Goal: Task Accomplishment & Management: Use online tool/utility

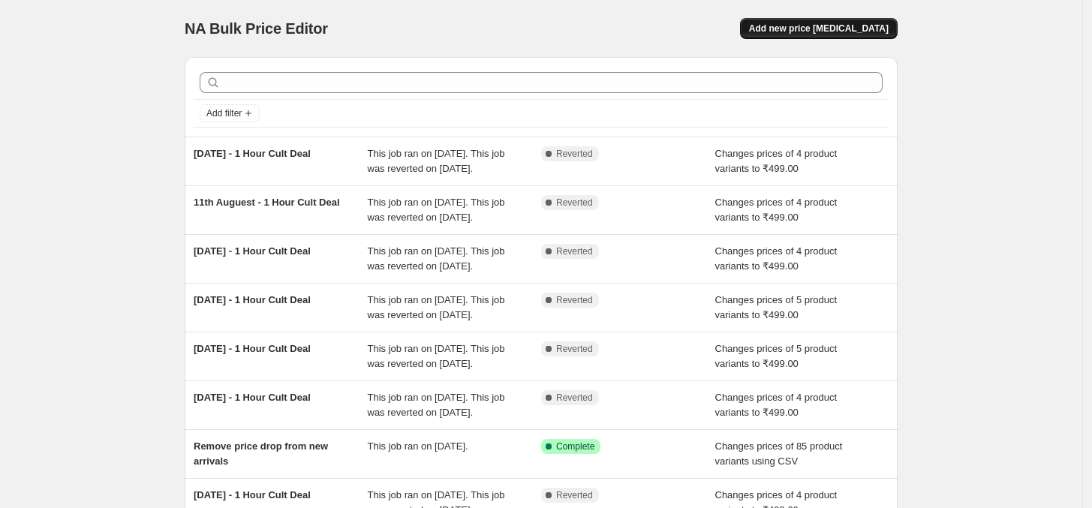
click at [850, 22] on button "Add new price [MEDICAL_DATA]" at bounding box center [819, 28] width 158 height 21
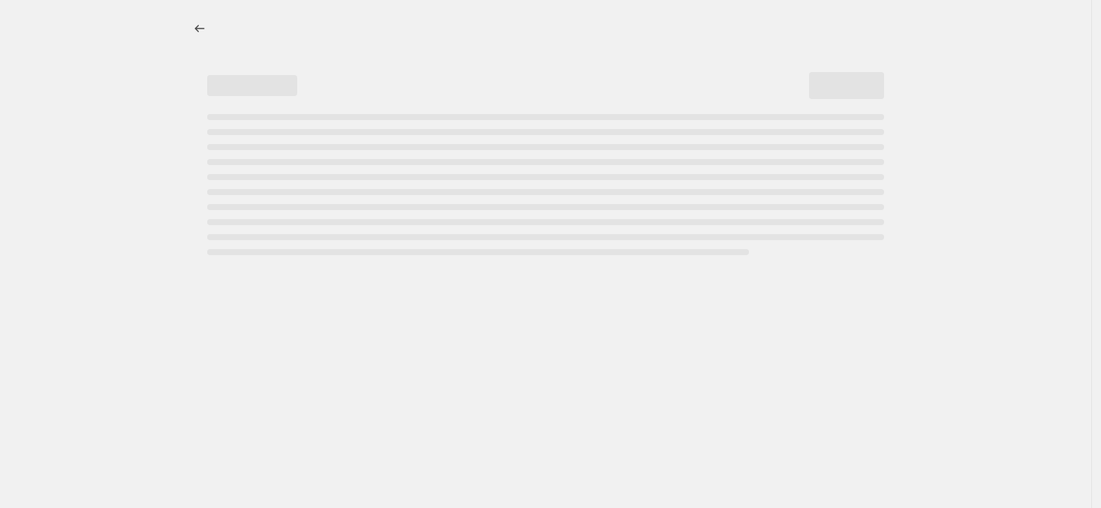
select select "percentage"
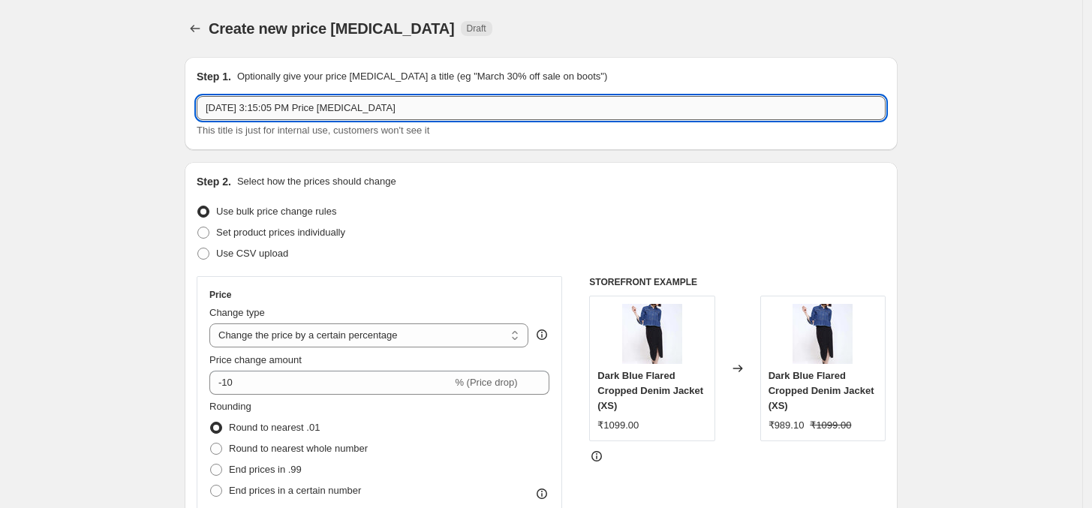
click at [234, 107] on input "[DATE] 3:15:05 PM Price [MEDICAL_DATA]" at bounding box center [541, 108] width 689 height 24
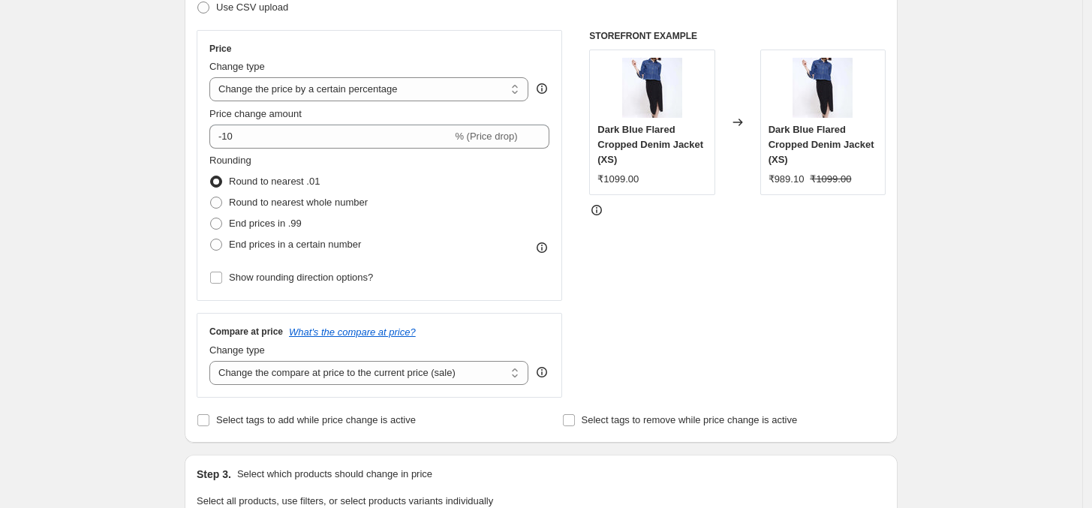
scroll to position [256, 0]
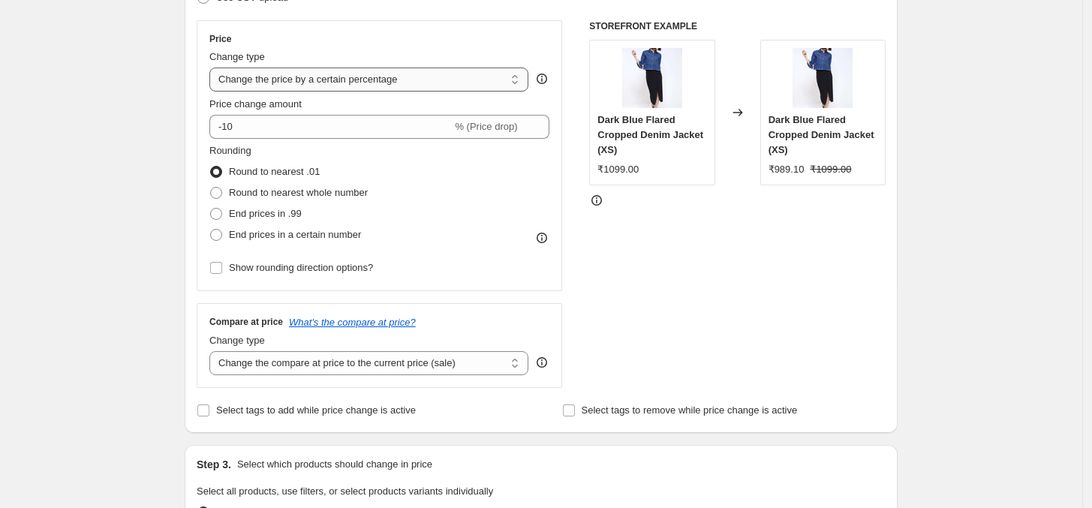
type input "[DATE] - 1 Hour Deal"
click at [396, 79] on select "Change the price to a certain amount Change the price by a certain amount Chang…" at bounding box center [368, 80] width 319 height 24
select select "by"
click at [214, 68] on select "Change the price to a certain amount Change the price by a certain amount Chang…" at bounding box center [368, 80] width 319 height 24
type input "-10.00"
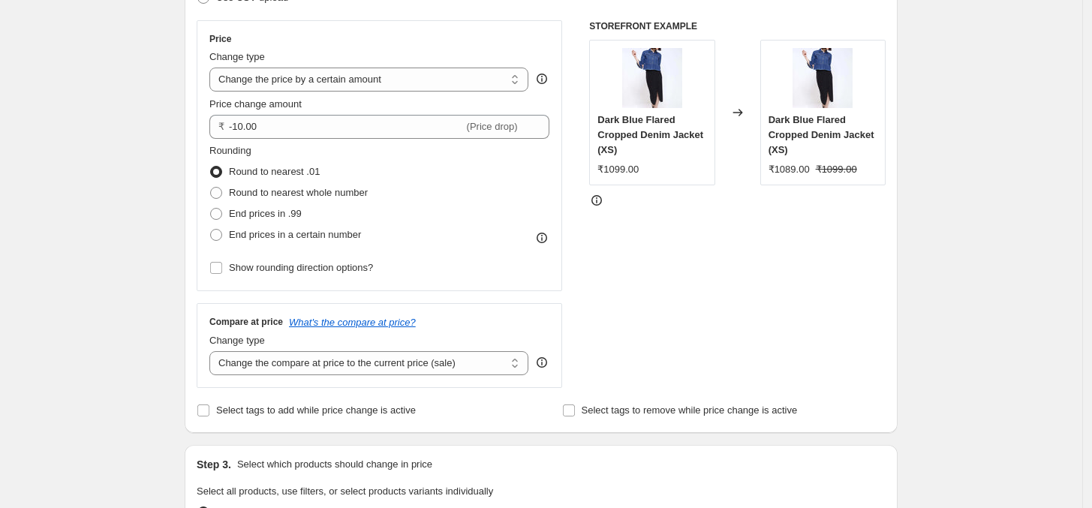
drag, startPoint x: 329, startPoint y: 86, endPoint x: 321, endPoint y: 101, distance: 16.1
click at [321, 101] on div "Price Change type Change the price to a certain amount Change the price by a ce…" at bounding box center [379, 155] width 340 height 245
select select "to"
click at [214, 68] on select "Change the price to a certain amount Change the price by a certain amount Chang…" at bounding box center [368, 80] width 319 height 24
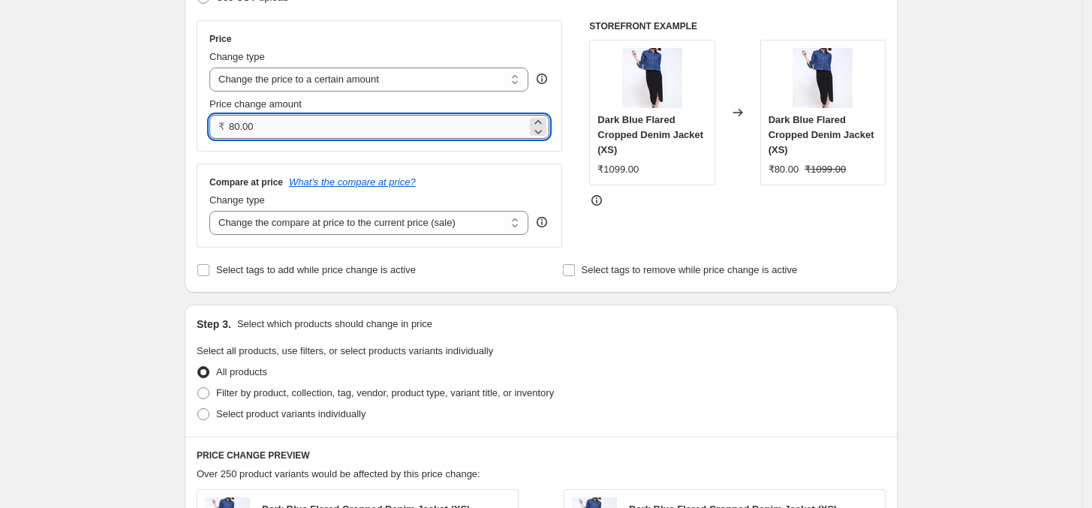
click at [304, 121] on input "80.00" at bounding box center [378, 127] width 298 height 24
type input "499.00"
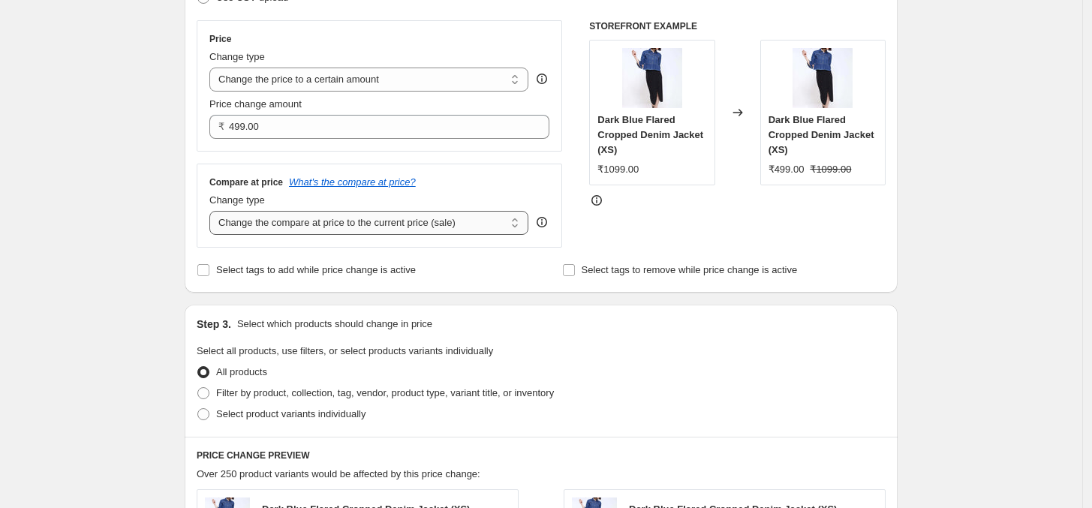
click at [384, 225] on select "Change the compare at price to the current price (sale) Change the compare at p…" at bounding box center [368, 223] width 319 height 24
select select "no_change"
click at [214, 212] on select "Change the compare at price to the current price (sale) Change the compare at p…" at bounding box center [368, 223] width 319 height 24
click at [631, 354] on fieldset "Select all products, use filters, or select products variants individually All …" at bounding box center [541, 384] width 689 height 81
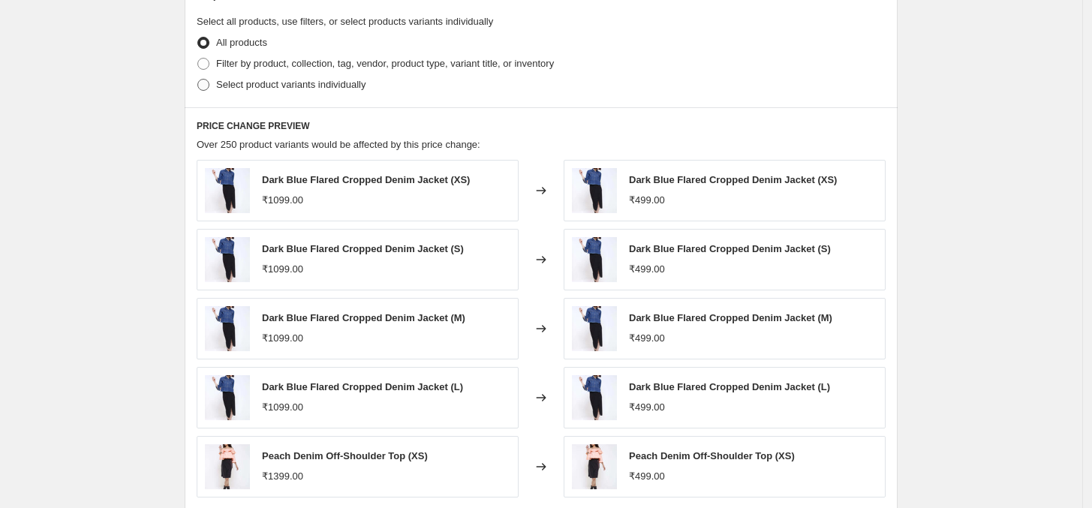
scroll to position [584, 0]
click at [316, 63] on span "Filter by product, collection, tag, vendor, product type, variant title, or inv…" at bounding box center [385, 64] width 338 height 11
click at [198, 60] on input "Filter by product, collection, tag, vendor, product type, variant title, or inv…" at bounding box center [197, 59] width 1 height 1
radio input "true"
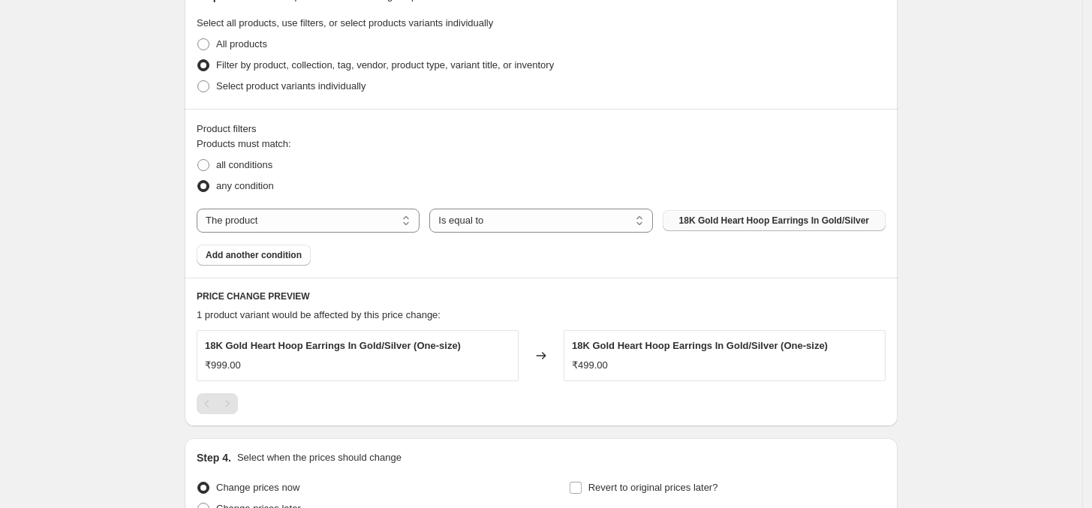
click at [763, 218] on span "18K Gold Heart Hoop Earrings In Gold/Silver" at bounding box center [774, 221] width 190 height 12
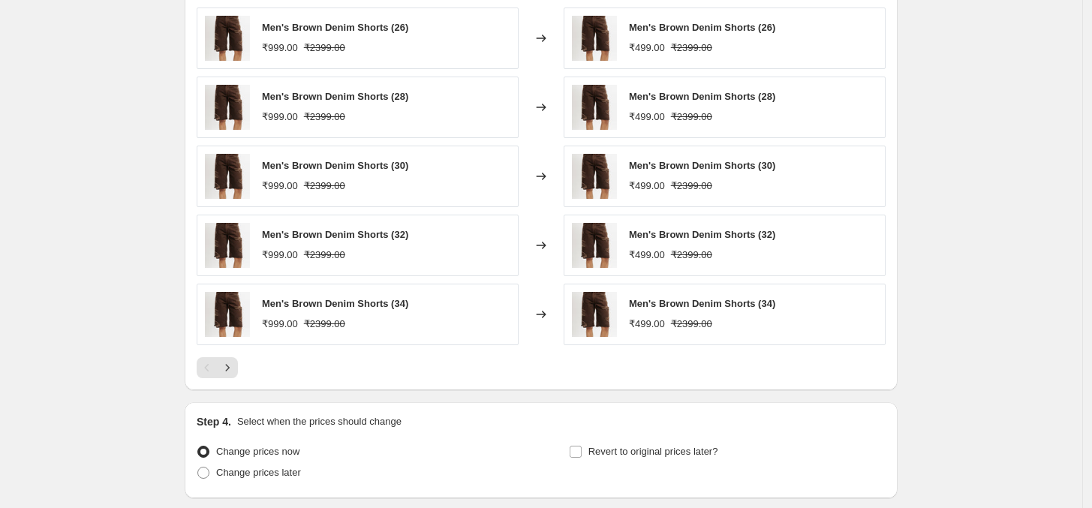
scroll to position [1025, 0]
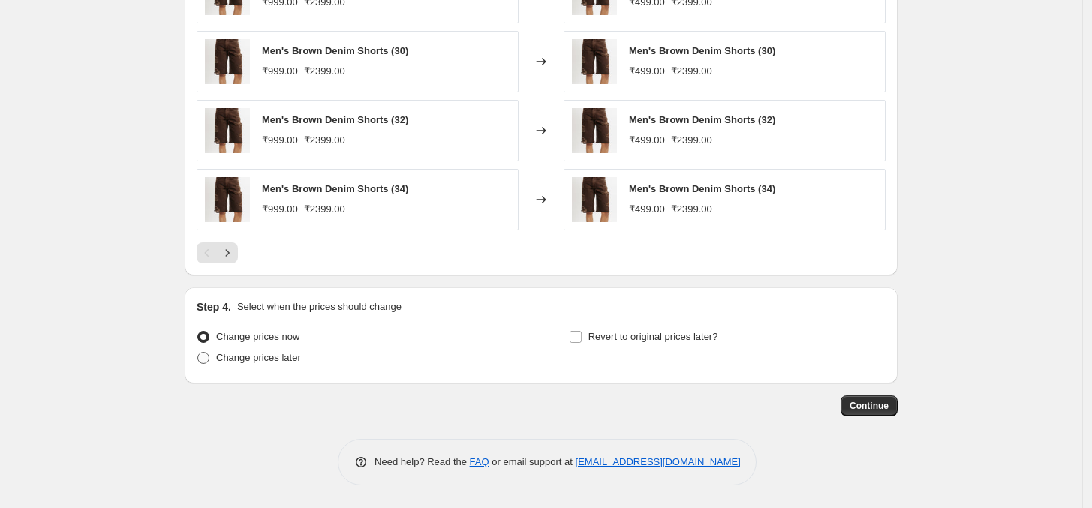
click at [280, 365] on span "Change prices later" at bounding box center [258, 358] width 85 height 15
click at [198, 353] on input "Change prices later" at bounding box center [197, 352] width 1 height 1
radio input "true"
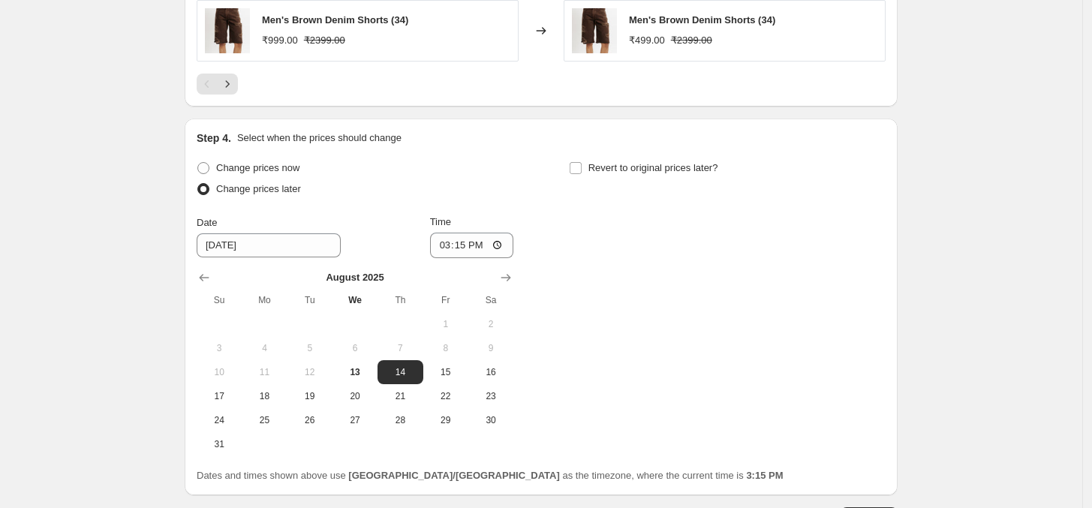
scroll to position [1305, 0]
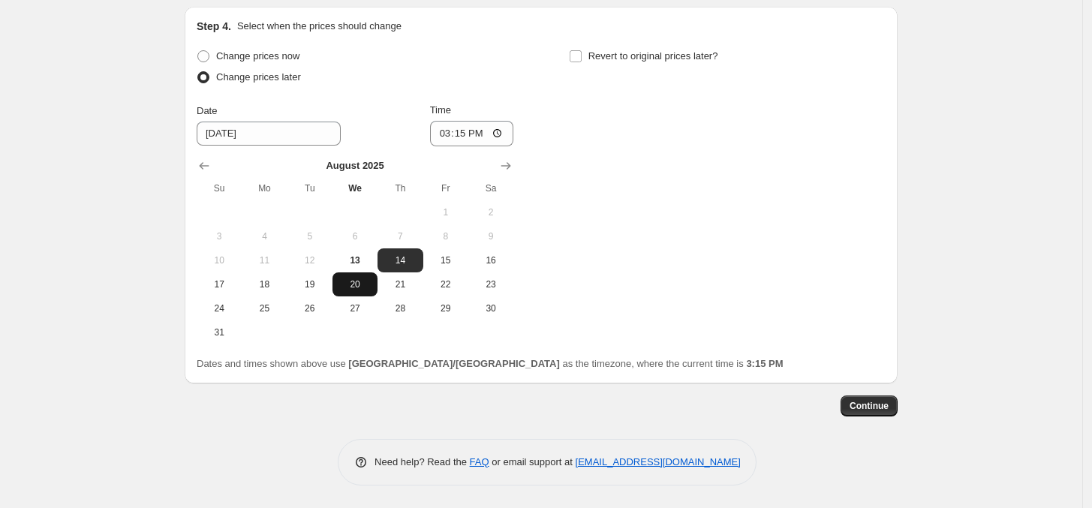
click at [363, 272] on button "20" at bounding box center [355, 284] width 45 height 24
click at [360, 263] on span "13" at bounding box center [355, 260] width 33 height 12
type input "[DATE]"
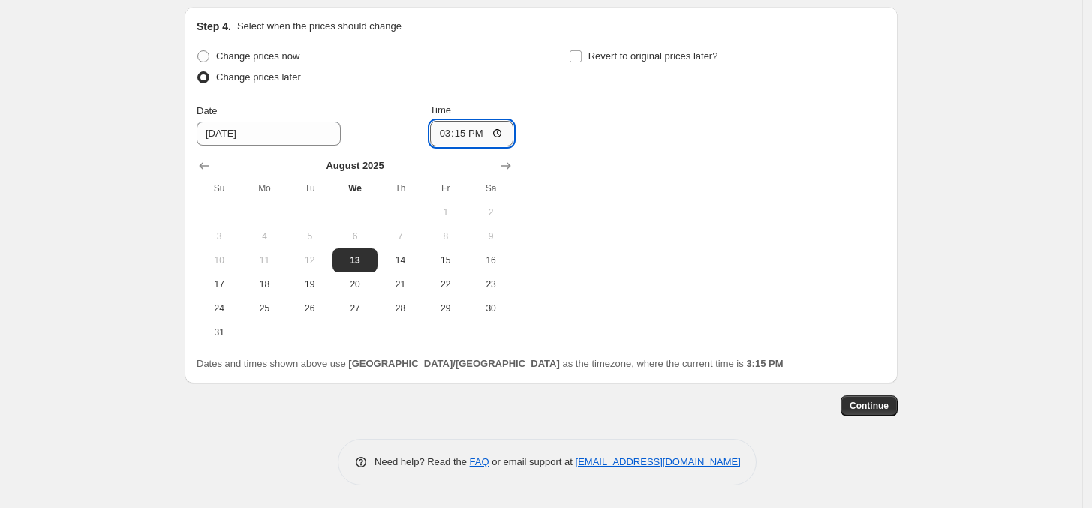
click at [448, 138] on input "15:15" at bounding box center [472, 134] width 84 height 26
type input "22:00"
click at [610, 236] on div "Change prices now Change prices later Date [DATE] Time 22:00 [DATE] Su Mo Tu We…" at bounding box center [541, 195] width 689 height 299
click at [579, 56] on input "Revert to original prices later?" at bounding box center [576, 56] width 12 height 12
checkbox input "true"
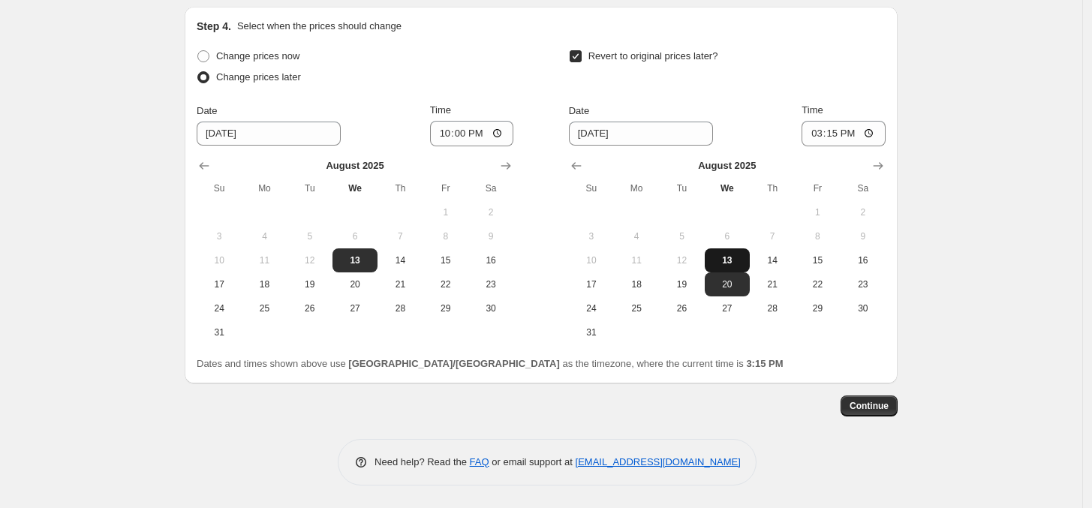
click at [736, 254] on button "13" at bounding box center [727, 260] width 45 height 24
type input "[DATE]"
click at [819, 134] on input "13:15" at bounding box center [844, 134] width 84 height 26
type input "23:00"
click at [884, 404] on span "Continue" at bounding box center [869, 406] width 39 height 12
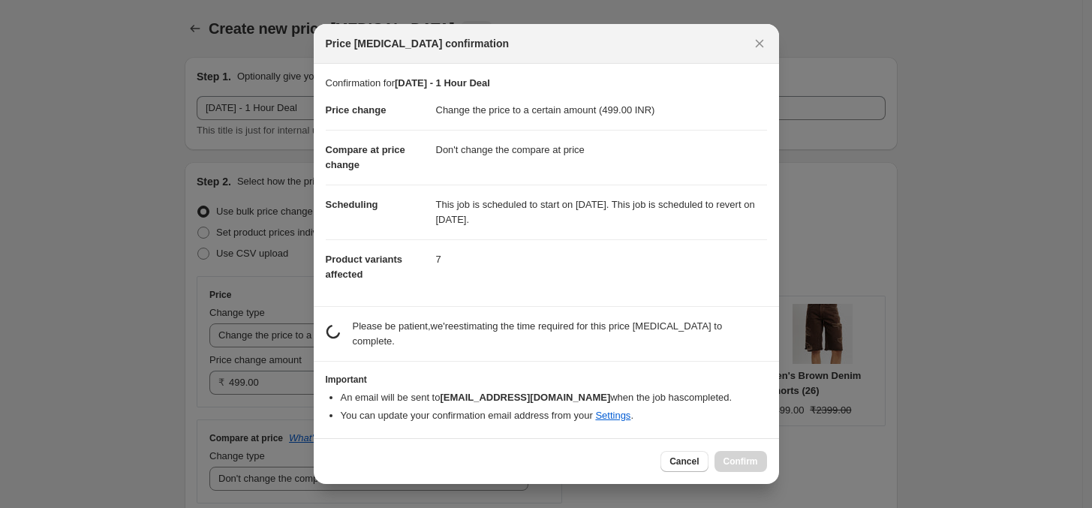
scroll to position [0, 0]
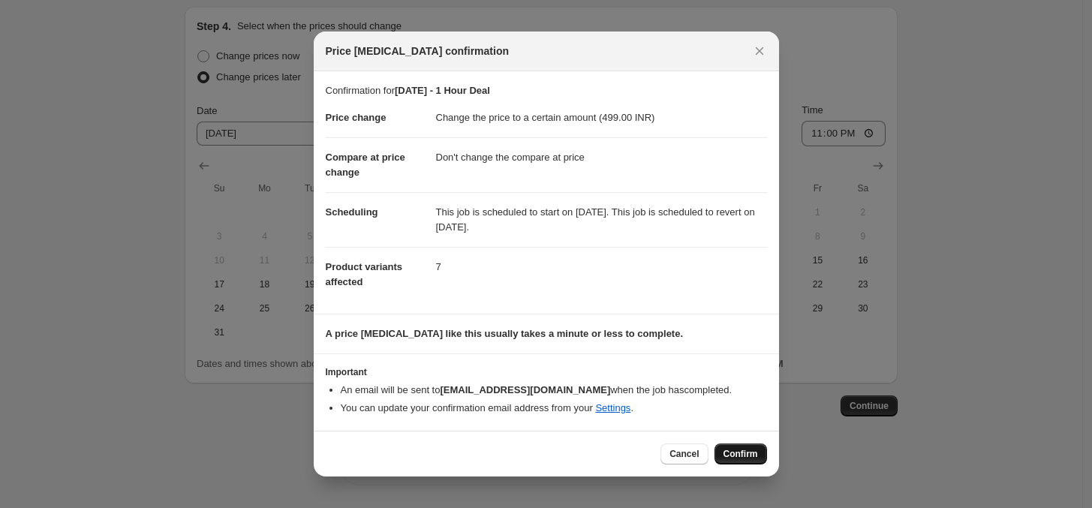
click at [739, 457] on span "Confirm" at bounding box center [741, 454] width 35 height 12
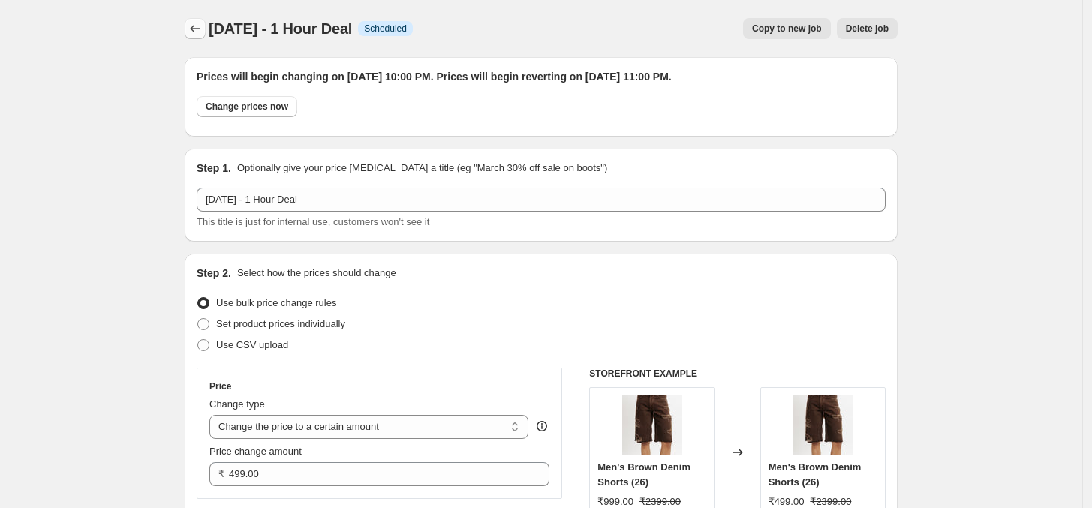
click at [193, 29] on icon "Price change jobs" at bounding box center [195, 28] width 15 height 15
